Goal: Navigation & Orientation: Find specific page/section

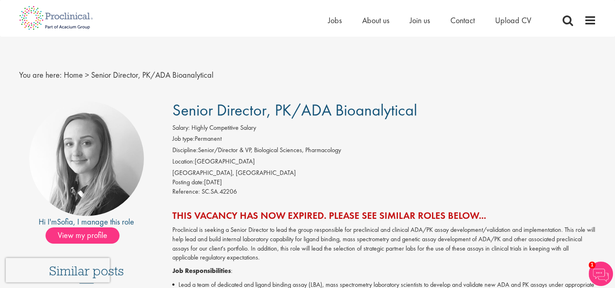
click at [172, 79] on span "Senior Director, PK/ADA Bioanalytical" at bounding box center [152, 74] width 122 height 11
click at [335, 17] on span "Jobs" at bounding box center [335, 20] width 14 height 11
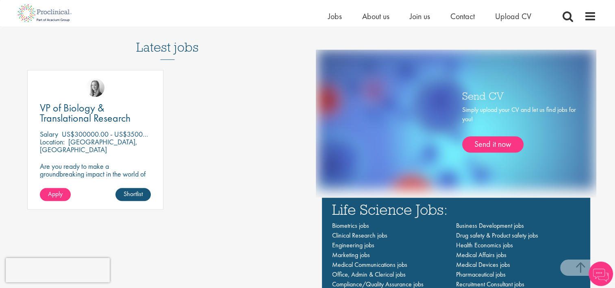
scroll to position [528, 0]
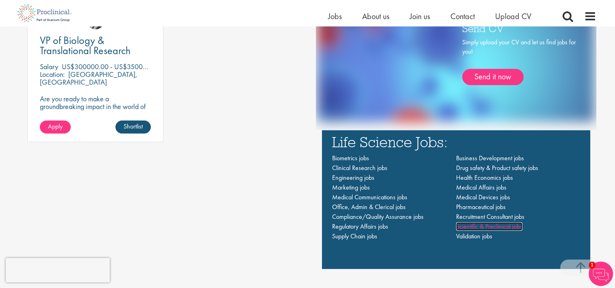
click at [491, 224] on span "Scientific & Preclinical jobs" at bounding box center [489, 226] width 66 height 9
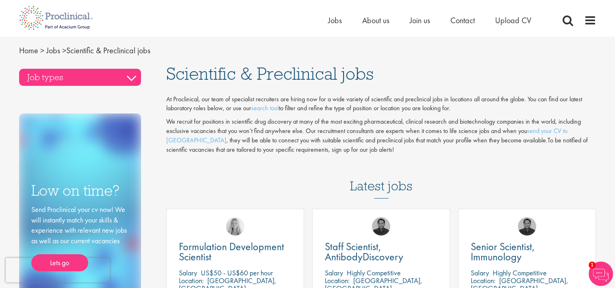
click at [131, 77] on h3 "Job types" at bounding box center [80, 77] width 122 height 17
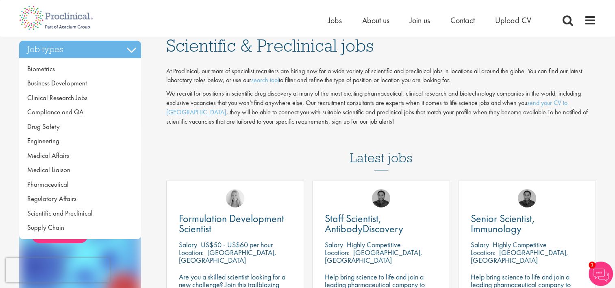
scroll to position [81, 0]
